Goal: Information Seeking & Learning: Learn about a topic

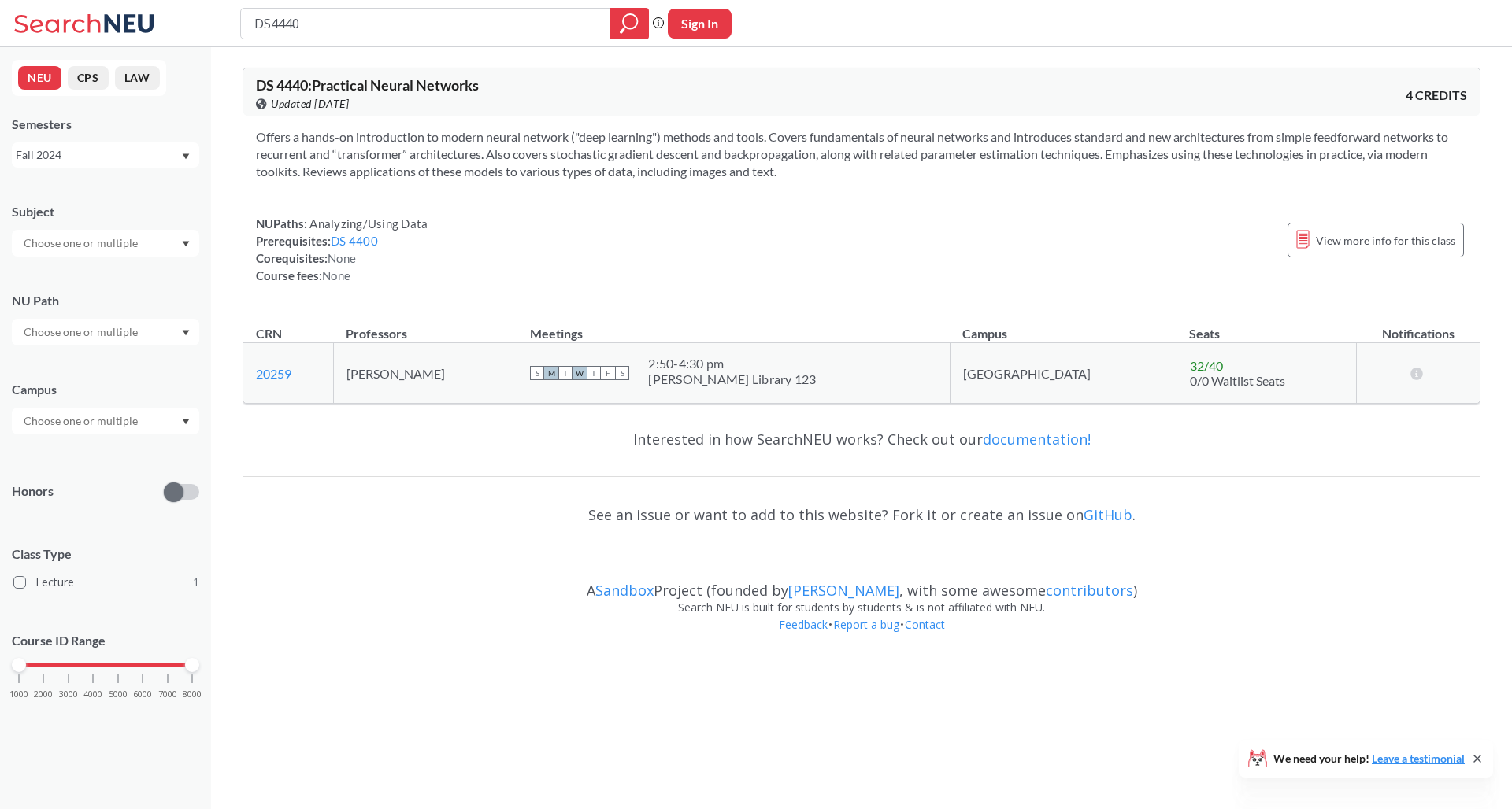
click at [159, 154] on div "Fall 2024" at bounding box center [98, 154] width 164 height 18
click at [117, 200] on div "Fall 2025" at bounding box center [105, 190] width 187 height 43
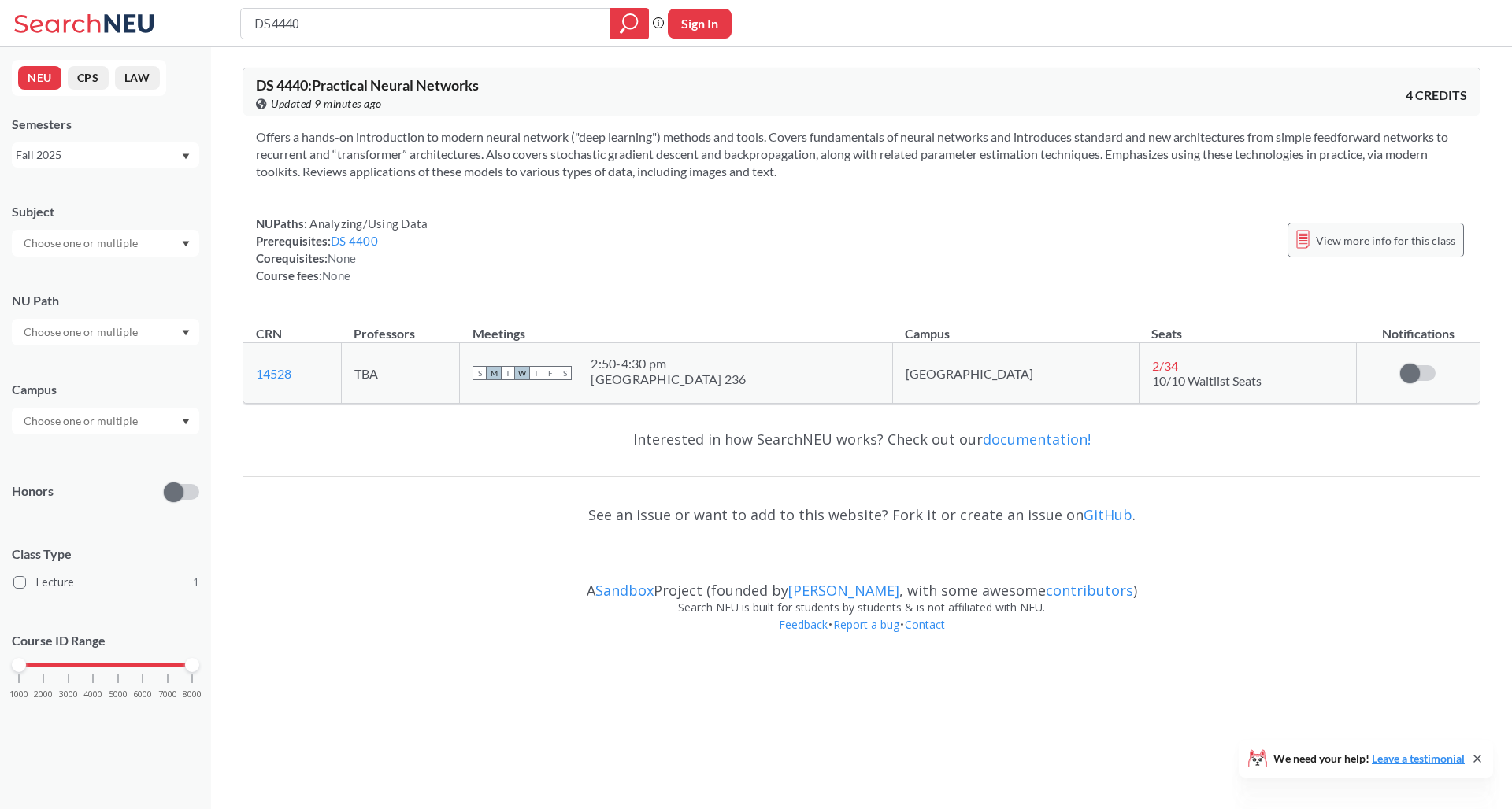
click at [1323, 237] on span "View more info for this class" at bounding box center [1385, 240] width 139 height 20
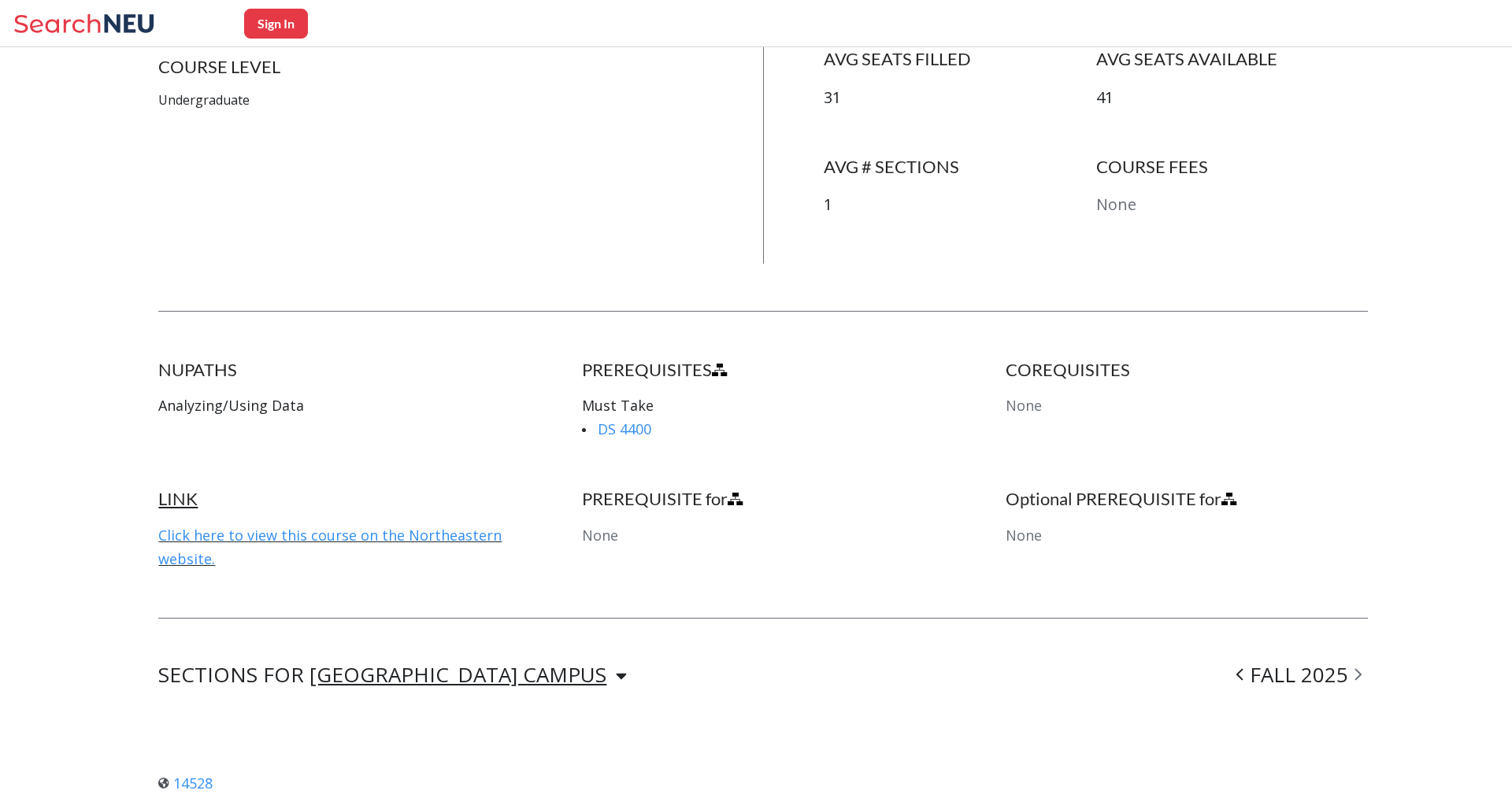
scroll to position [560, 0]
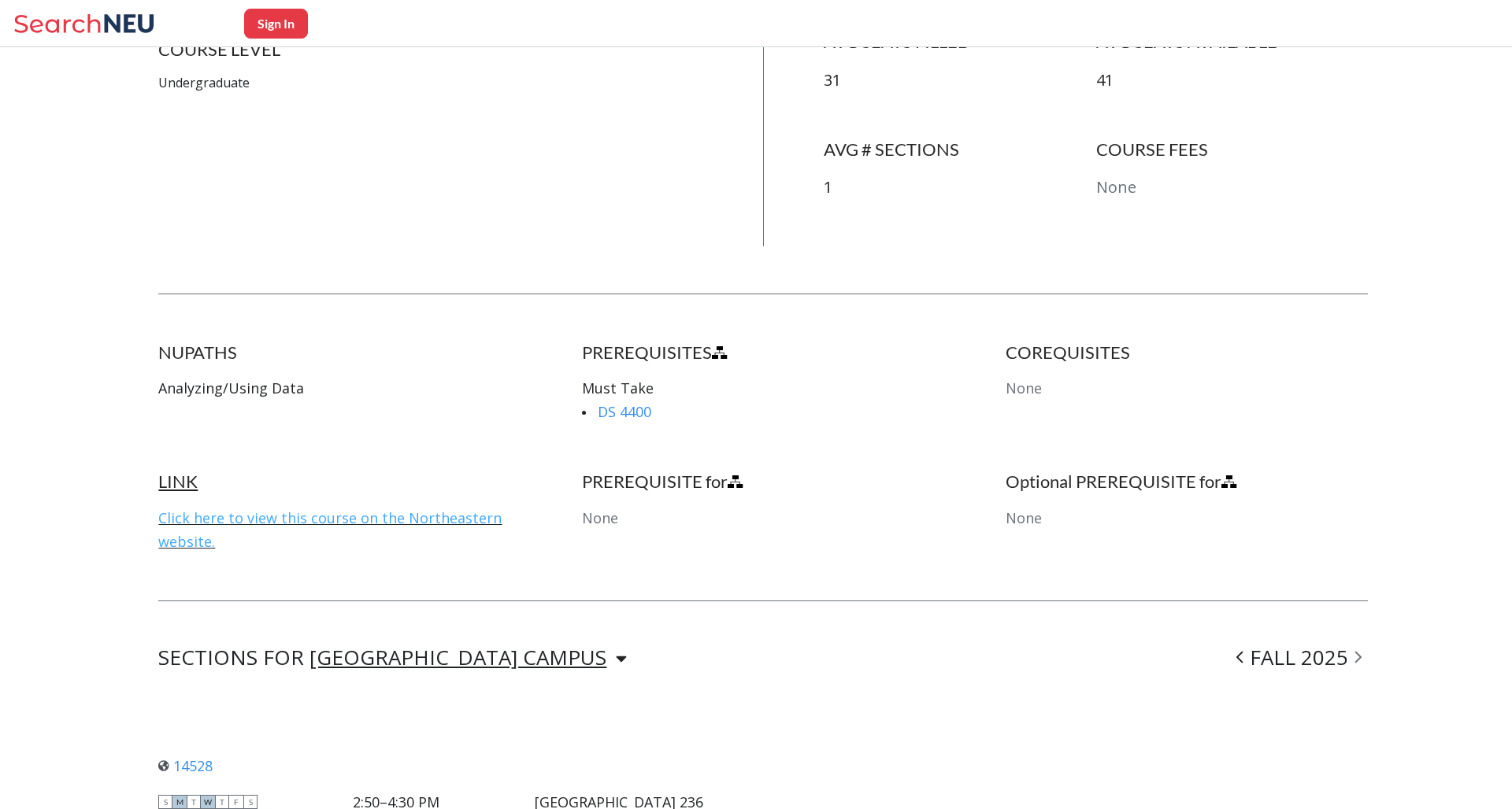
click at [414, 515] on link "Click here to view this course on the Northeastern website." at bounding box center [330, 529] width 343 height 43
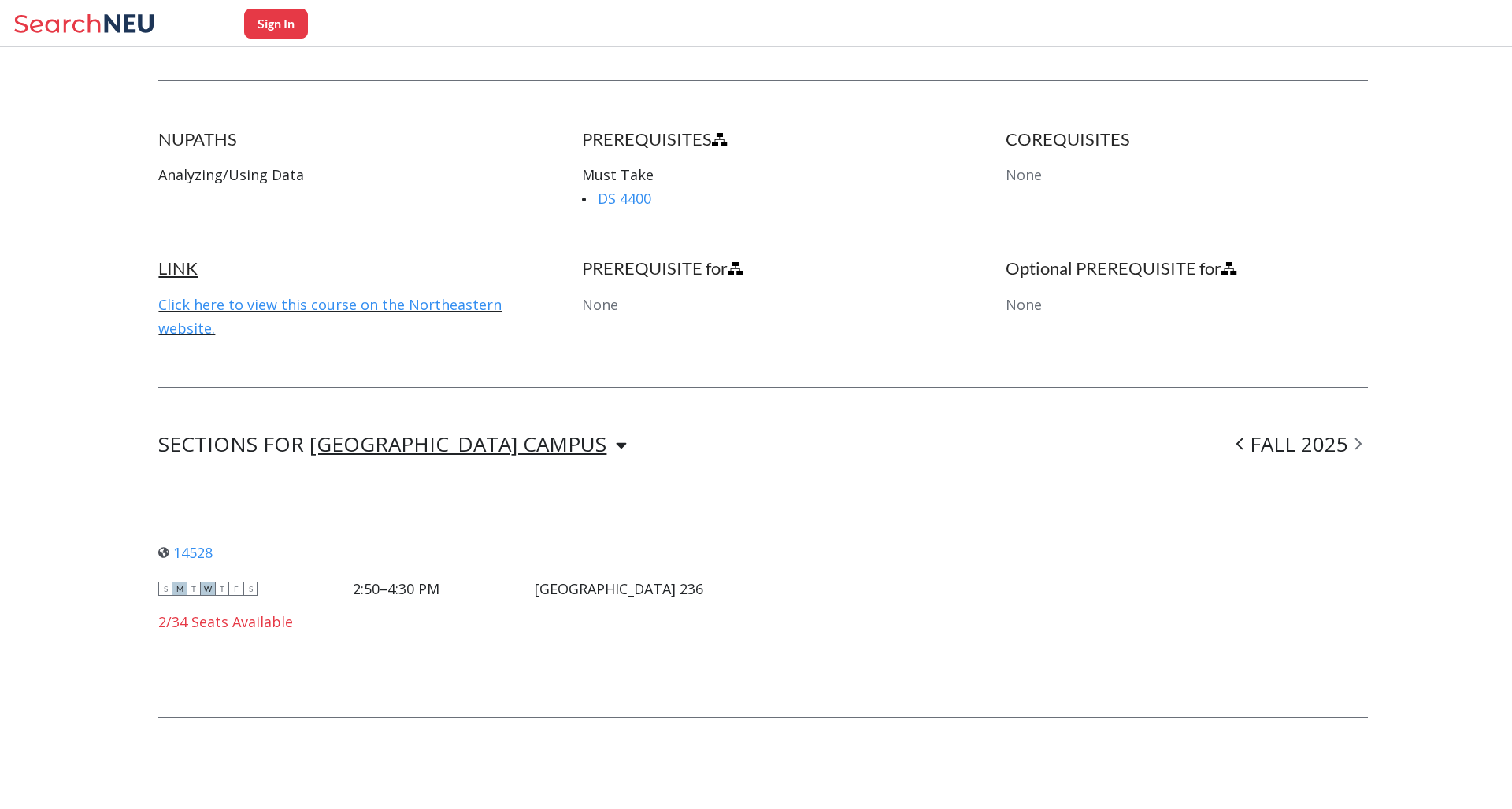
scroll to position [773, 0]
drag, startPoint x: 564, startPoint y: 584, endPoint x: 774, endPoint y: 582, distance: 210.0
click at [774, 582] on div "14528 View this section on Banner. S M T W T F S 2:50–4:30 PM [GEOGRAPHIC_DATA]…" at bounding box center [763, 587] width 1210 height 169
click at [713, 416] on div "DS4440 Practical Neural Networks View this course on Banner. Updated 9 minutes …" at bounding box center [763, 53] width 1210 height 1331
click at [194, 552] on link "14528" at bounding box center [185, 554] width 54 height 19
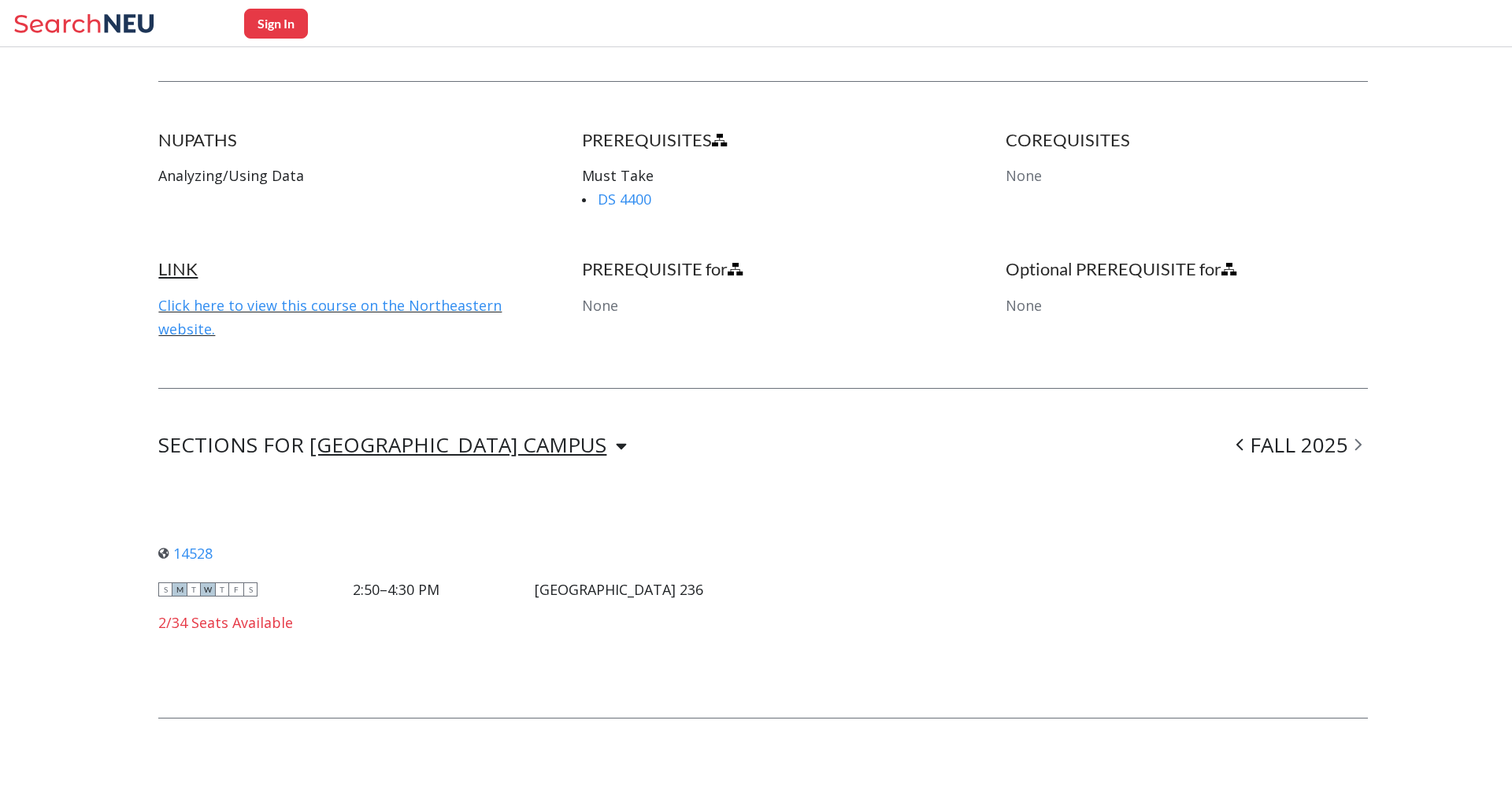
click at [837, 509] on div "14528 View this section on Banner. S M T W T F S 2:50–4:30 PM [GEOGRAPHIC_DATA]…" at bounding box center [763, 587] width 1210 height 169
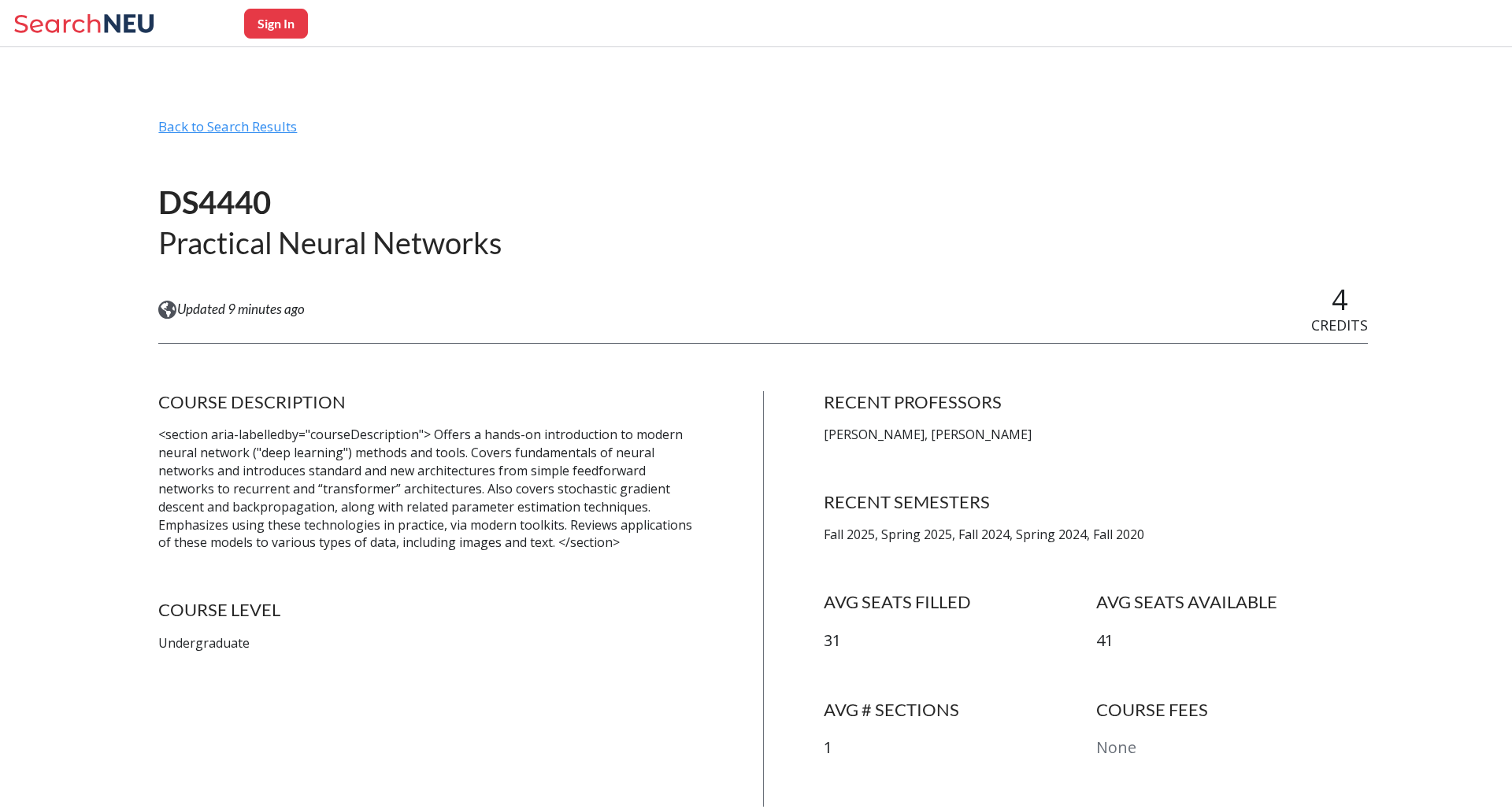
scroll to position [0, 0]
